Goal: Task Accomplishment & Management: Manage account settings

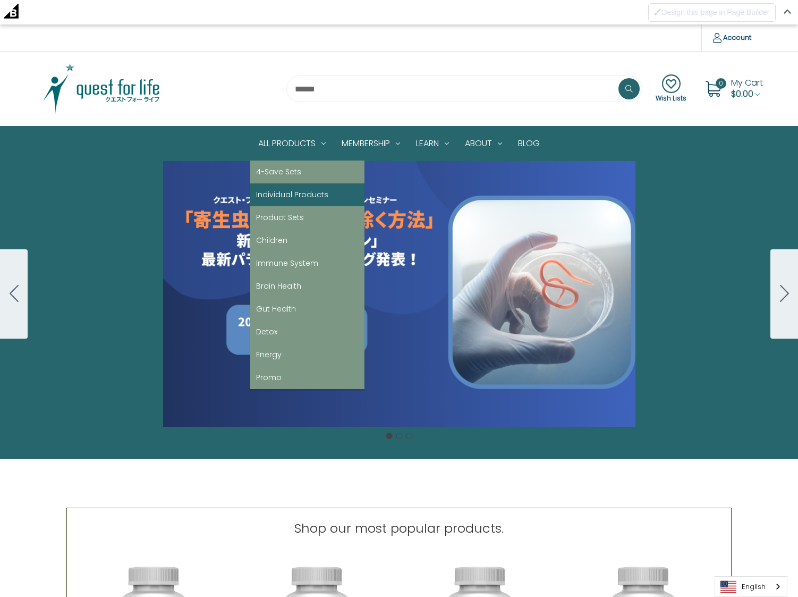
click at [290, 191] on link "Individual Products" at bounding box center [307, 194] width 114 height 23
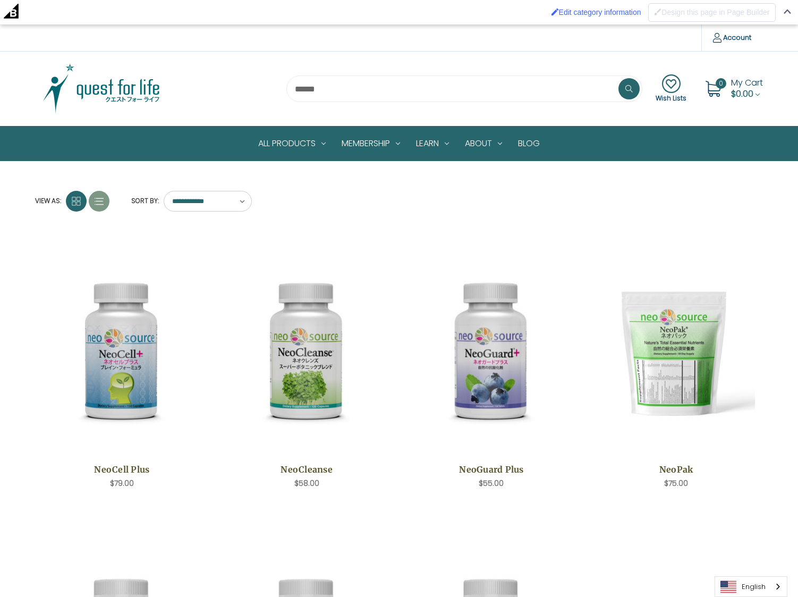
click at [120, 88] on img at bounding box center [101, 88] width 133 height 53
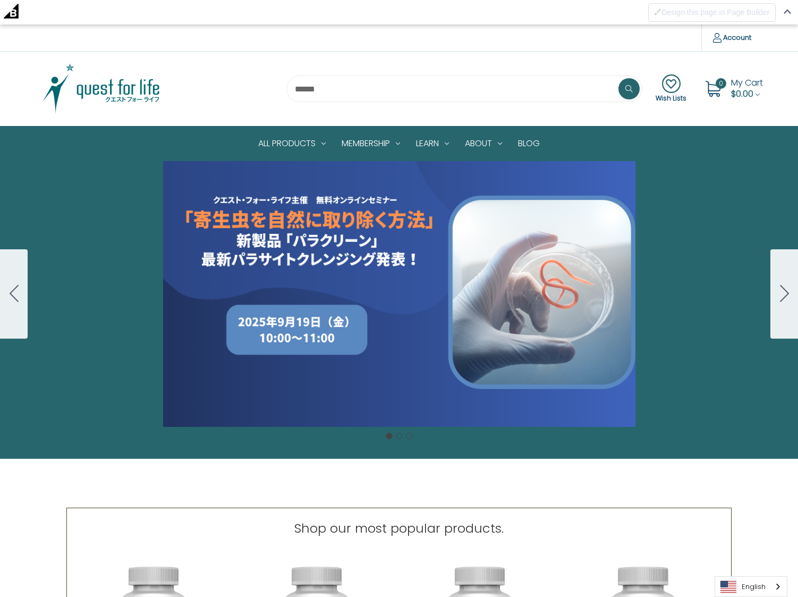
click at [791, 297] on button "Go to slide 2" at bounding box center [785, 293] width 28 height 89
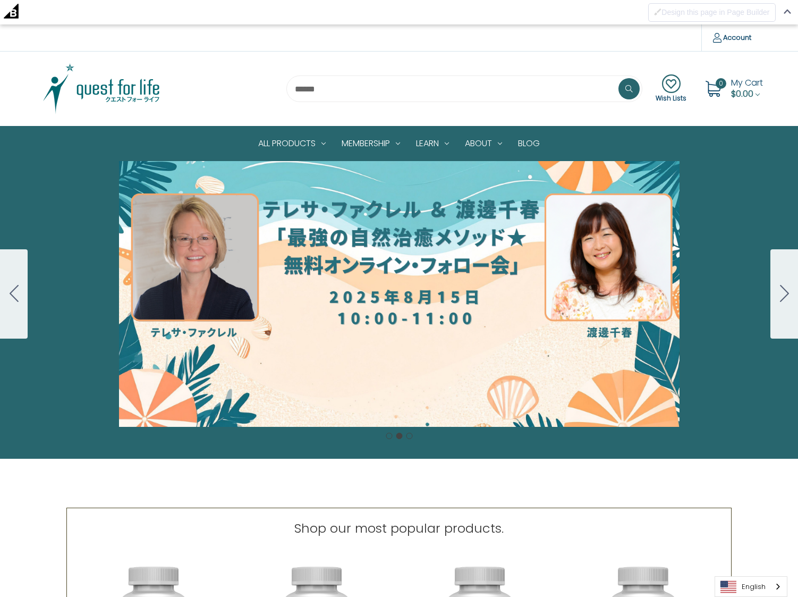
click at [783, 292] on icon "Go to slide 3" at bounding box center [784, 293] width 9 height 17
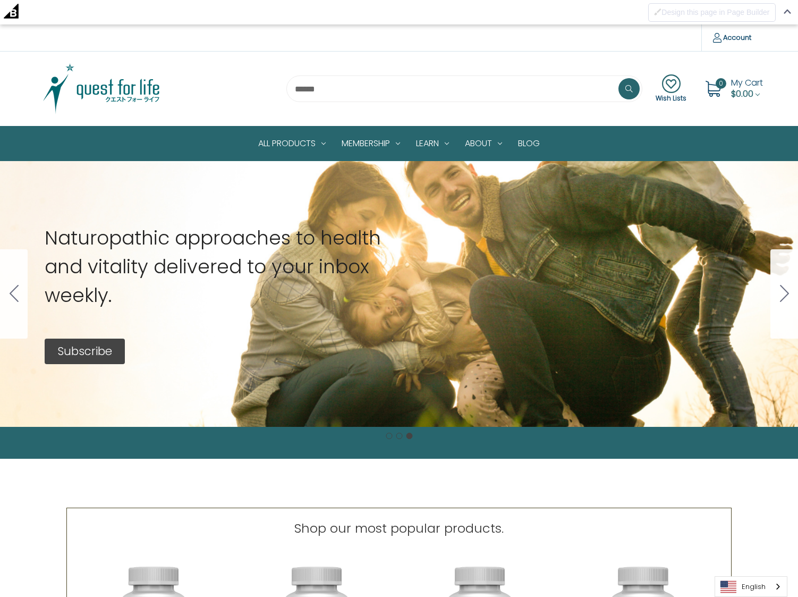
click at [783, 292] on icon "Go to slide 1" at bounding box center [784, 293] width 9 height 17
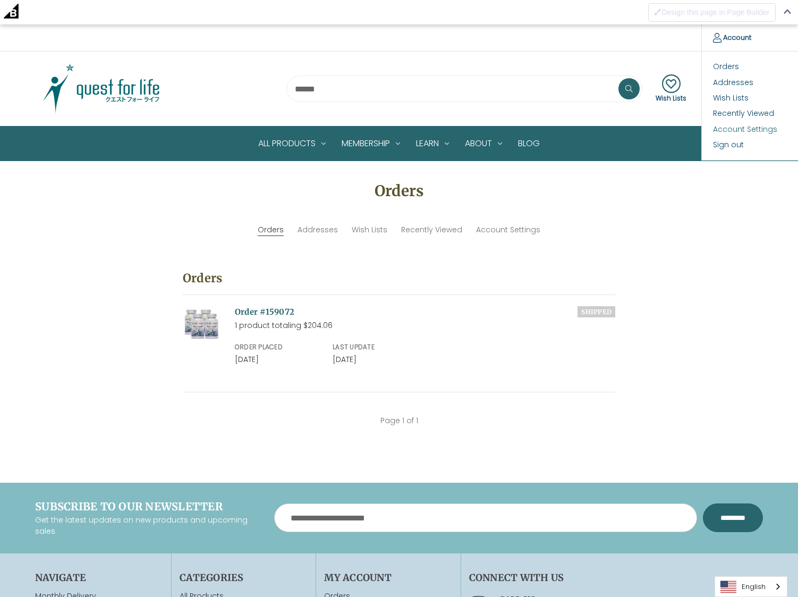
click at [735, 128] on link "Account Settings" at bounding box center [754, 129] width 105 height 15
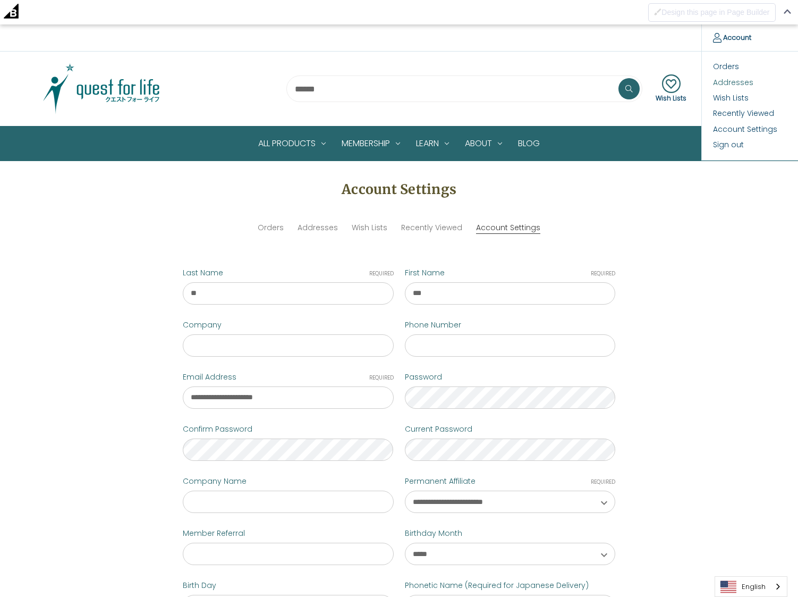
click at [729, 83] on link "Addresses" at bounding box center [754, 81] width 105 height 15
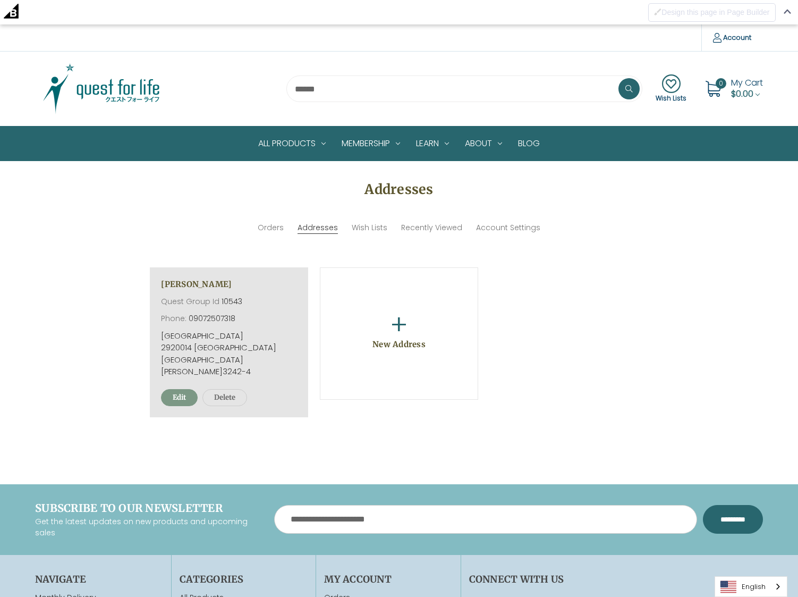
click at [175, 389] on link "Edit" at bounding box center [179, 397] width 37 height 17
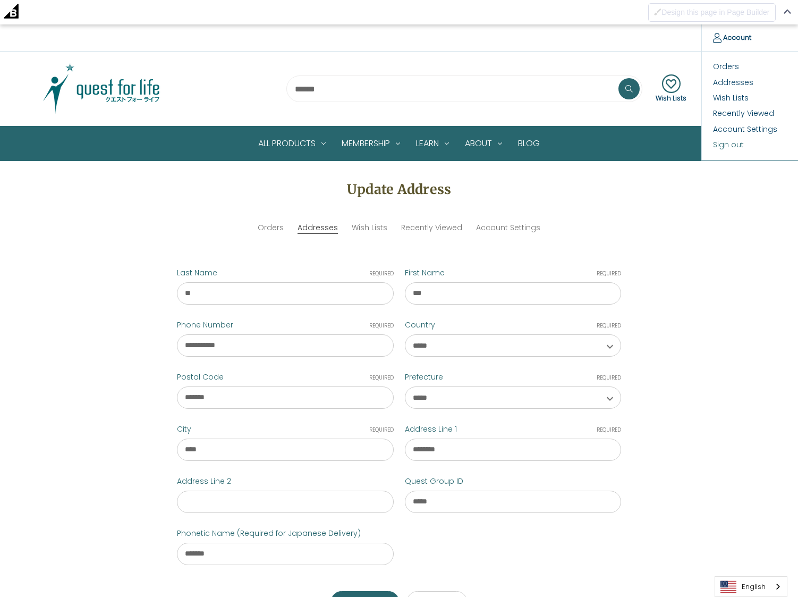
click at [730, 146] on link "Sign out" at bounding box center [754, 144] width 105 height 15
